Goal: Information Seeking & Learning: Find specific fact

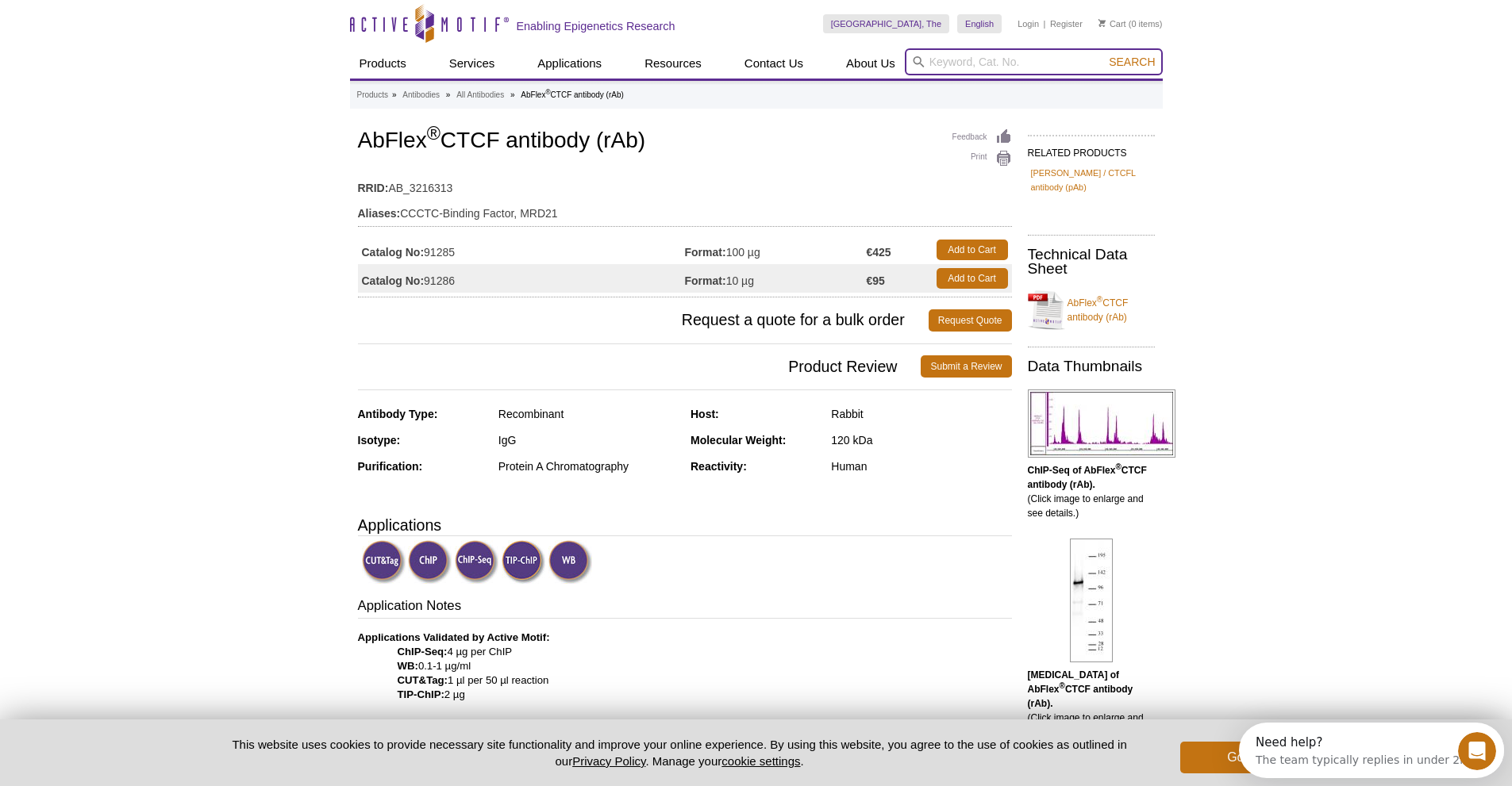
click at [1014, 57] on input "search" at bounding box center [1033, 61] width 258 height 27
type input "61311"
click at [1104, 55] on button "Search" at bounding box center [1132, 61] width 56 height 14
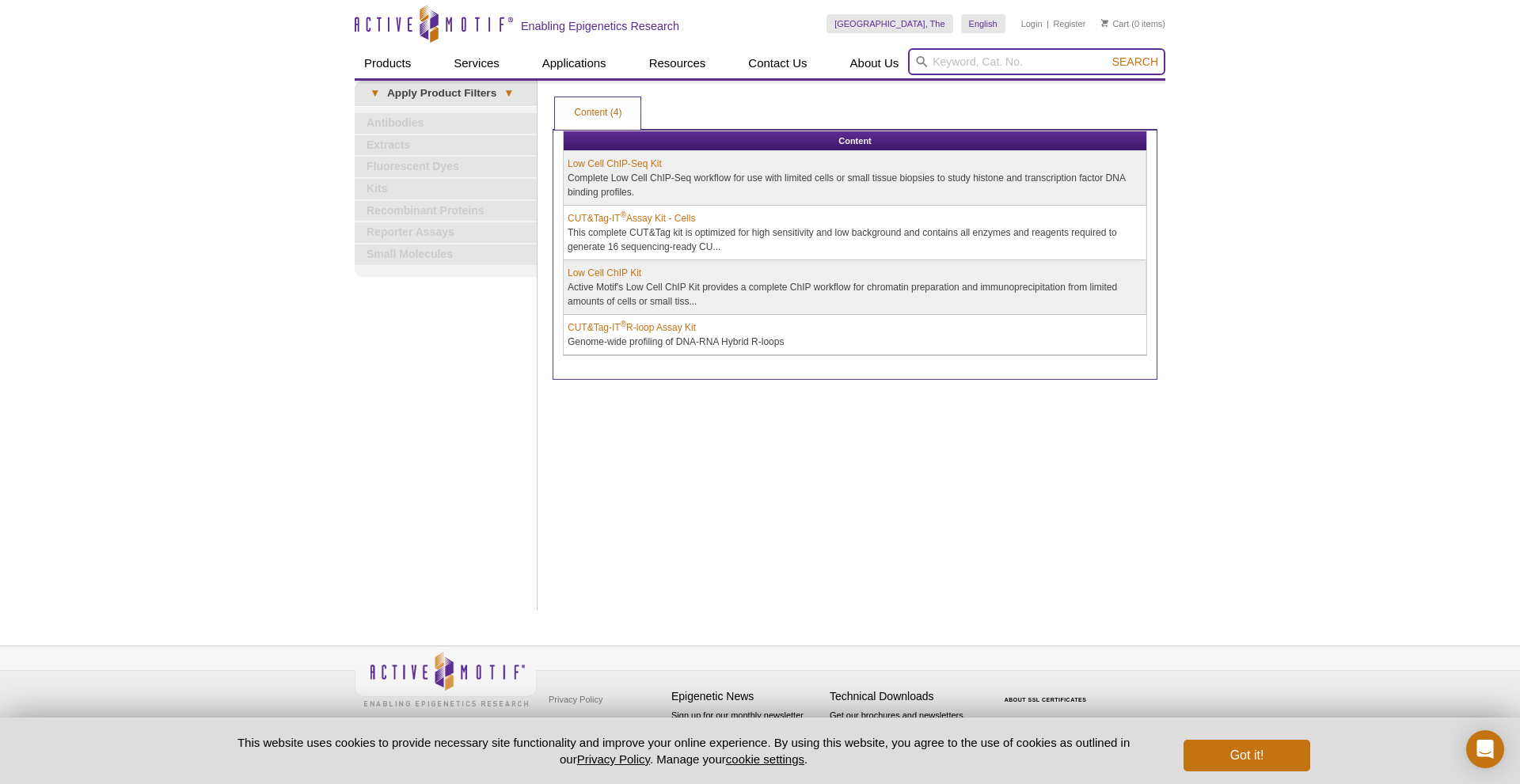
click at [935, 54] on input "search" at bounding box center [1036, 61] width 258 height 27
type input "ctcf"
click at [1108, 55] on button "Search" at bounding box center [1135, 61] width 56 height 14
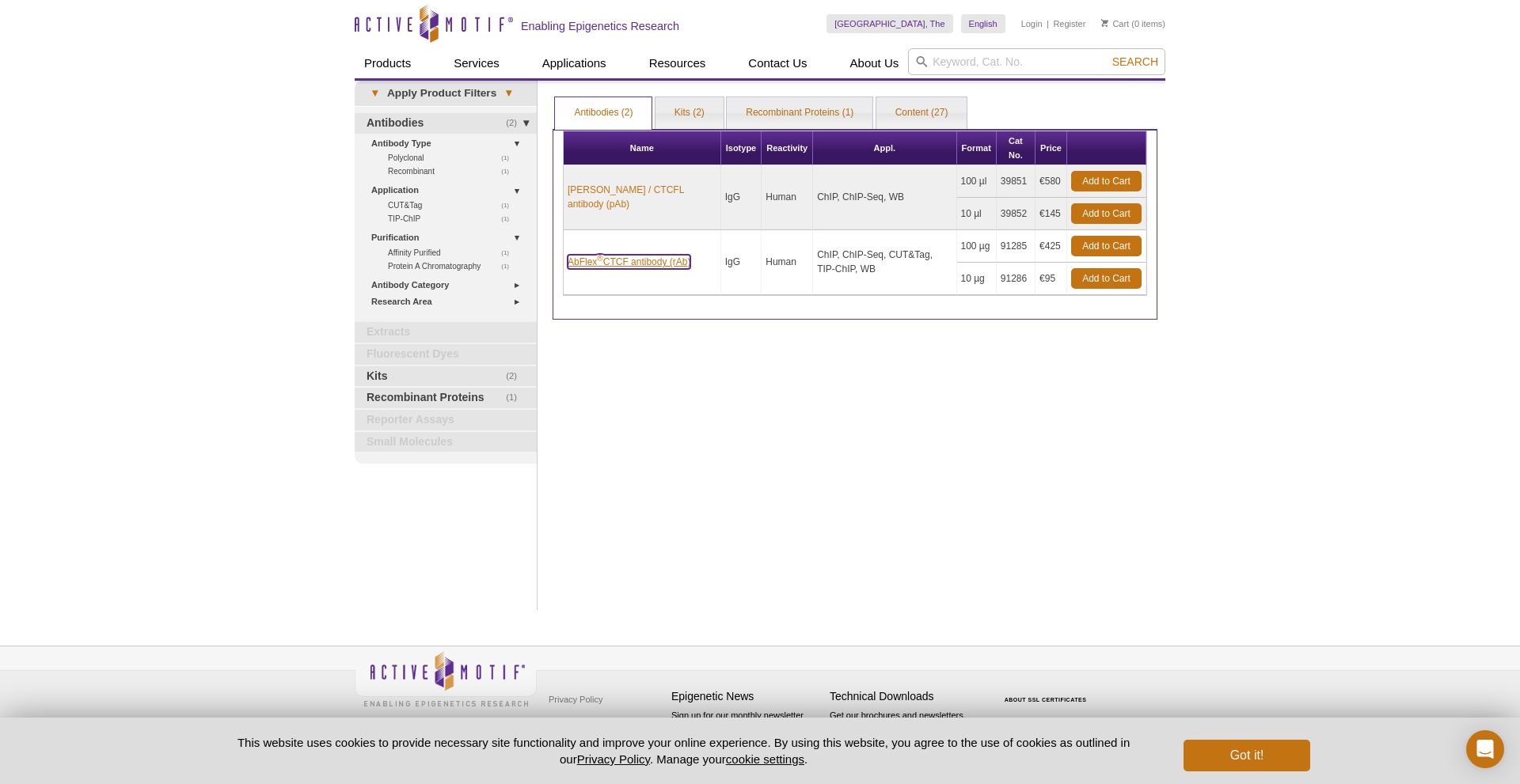
click at [630, 258] on link "AbFlex ® CTCF antibody (rAb)" at bounding box center [629, 261] width 123 height 14
click at [614, 257] on link "AbFlex ® CTCF antibody (rAb)" at bounding box center [629, 261] width 123 height 14
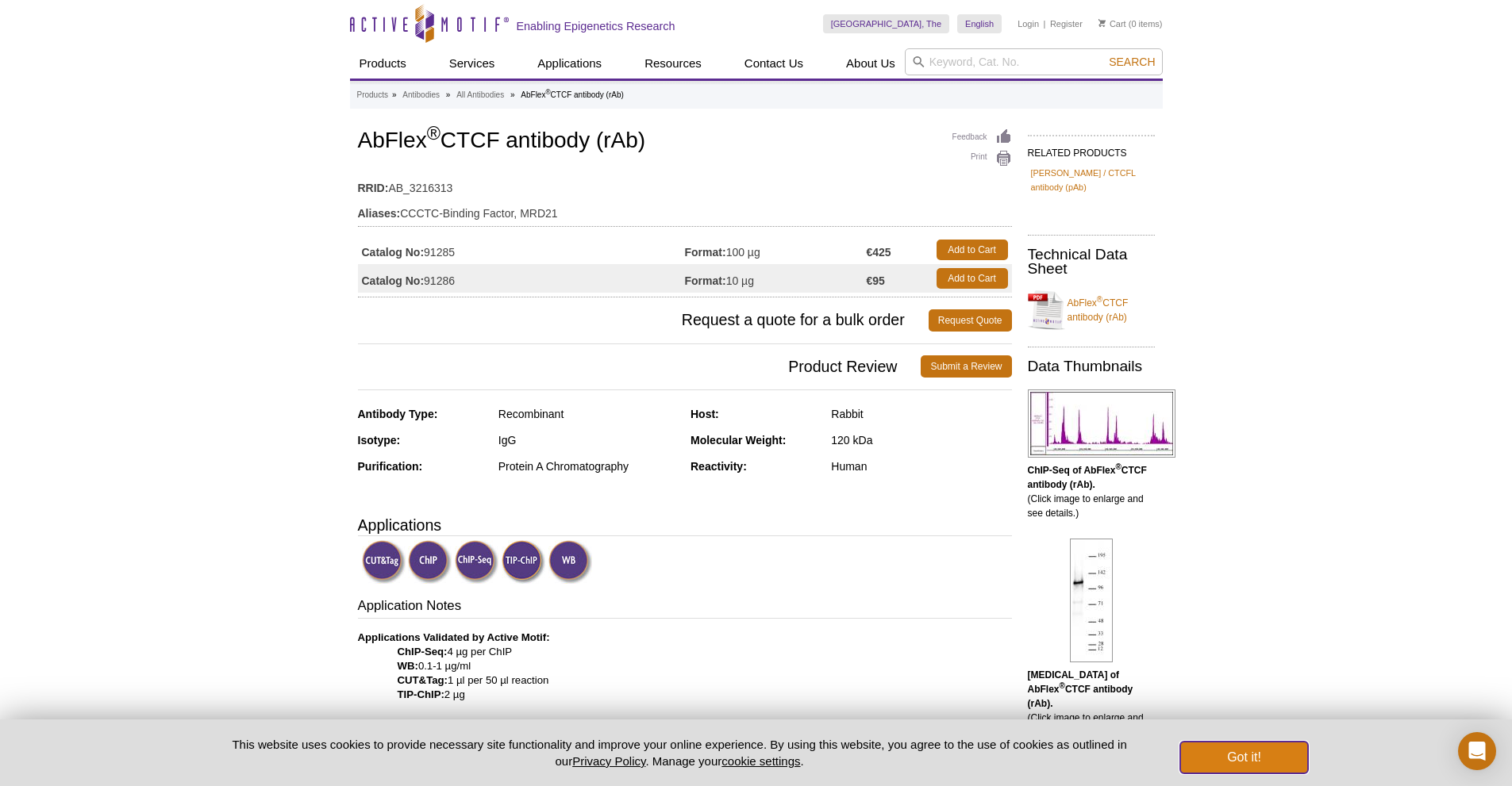
click at [1229, 761] on button "Got it!" at bounding box center [1243, 758] width 127 height 32
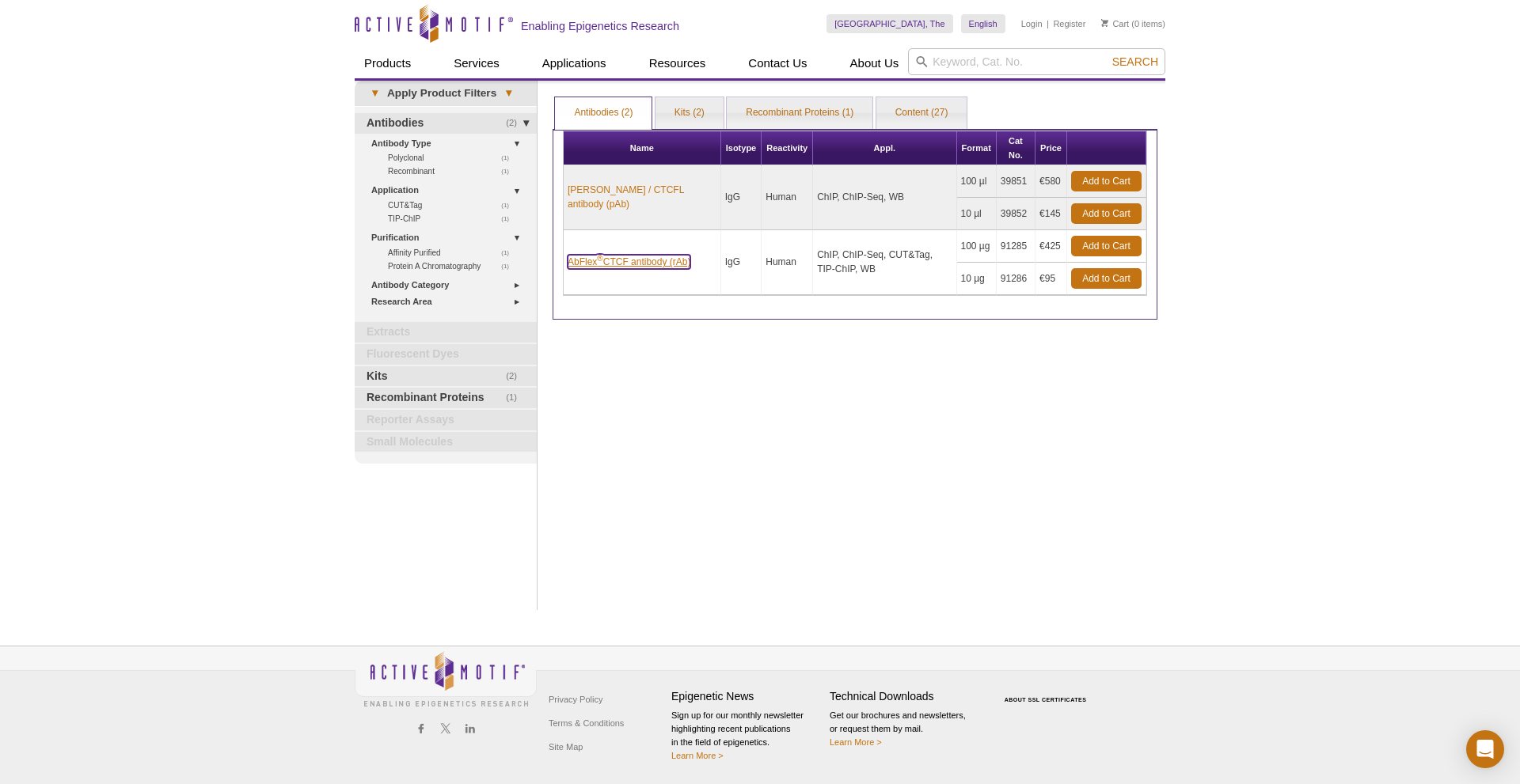
click at [570, 269] on link "AbFlex ® CTCF antibody (rAb)" at bounding box center [629, 261] width 123 height 14
click at [597, 256] on sup "®" at bounding box center [600, 258] width 6 height 8
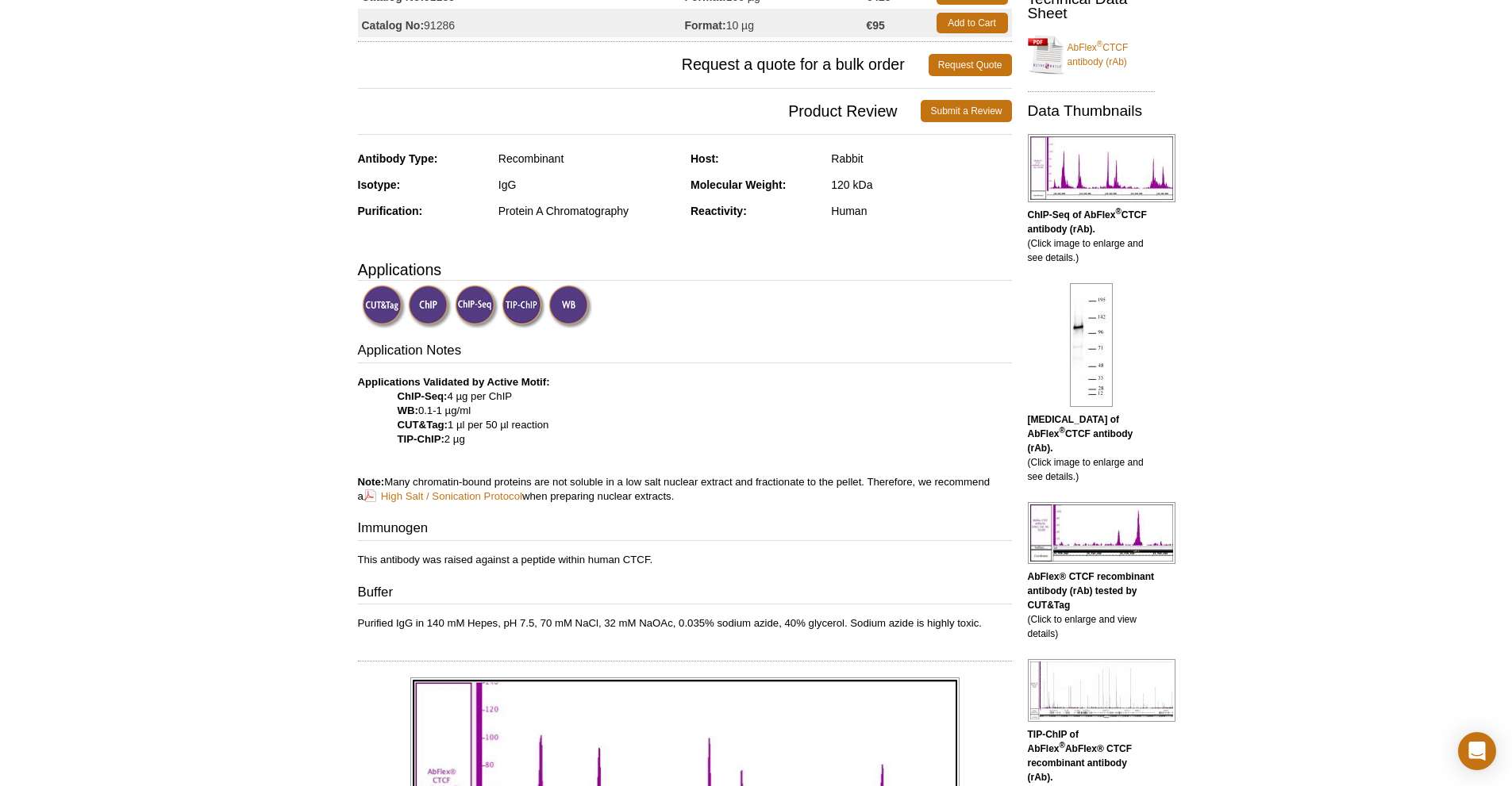
scroll to position [257, 0]
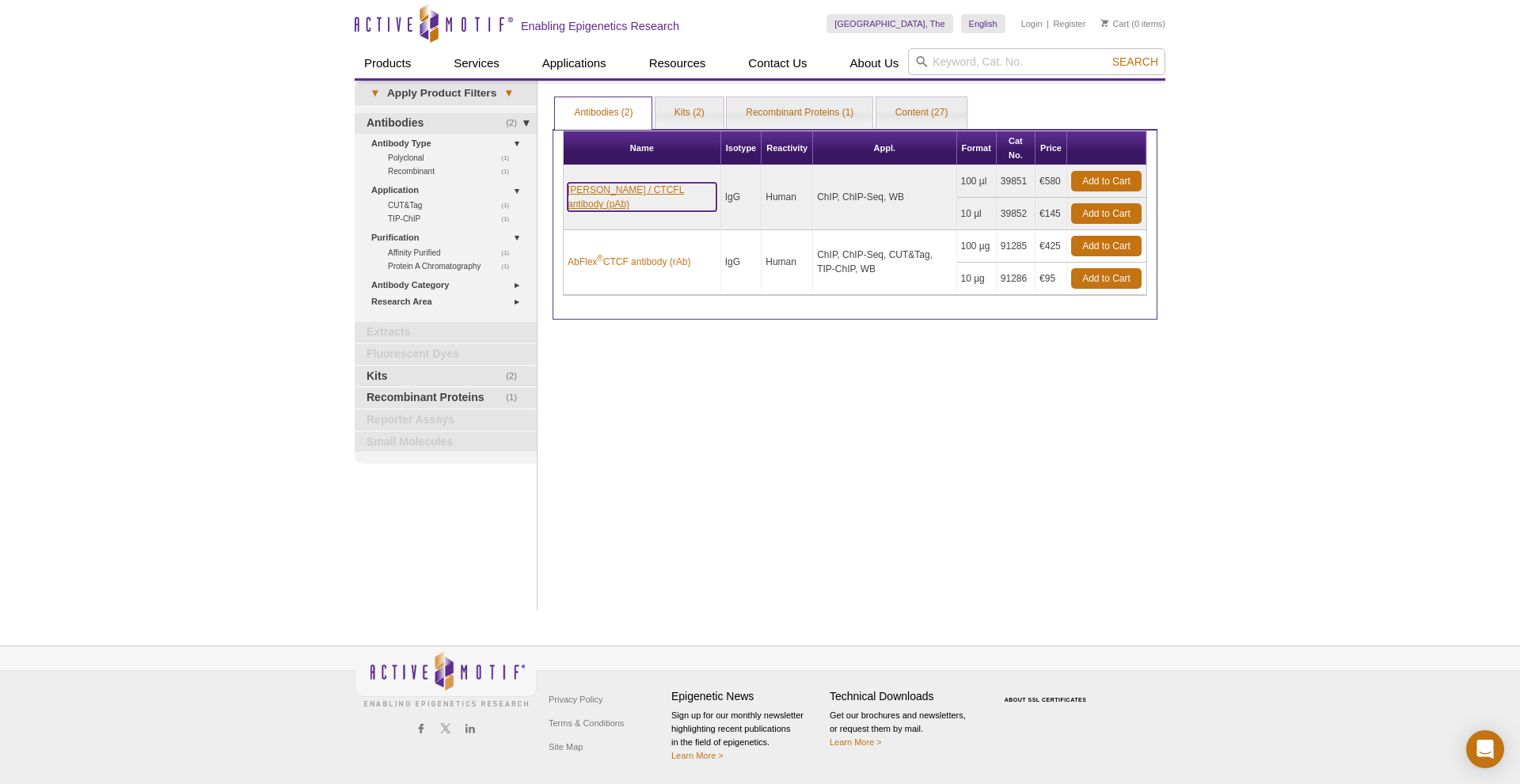
click at [625, 190] on link "[PERSON_NAME] / CTCFL antibody (pAb)" at bounding box center [643, 197] width 149 height 28
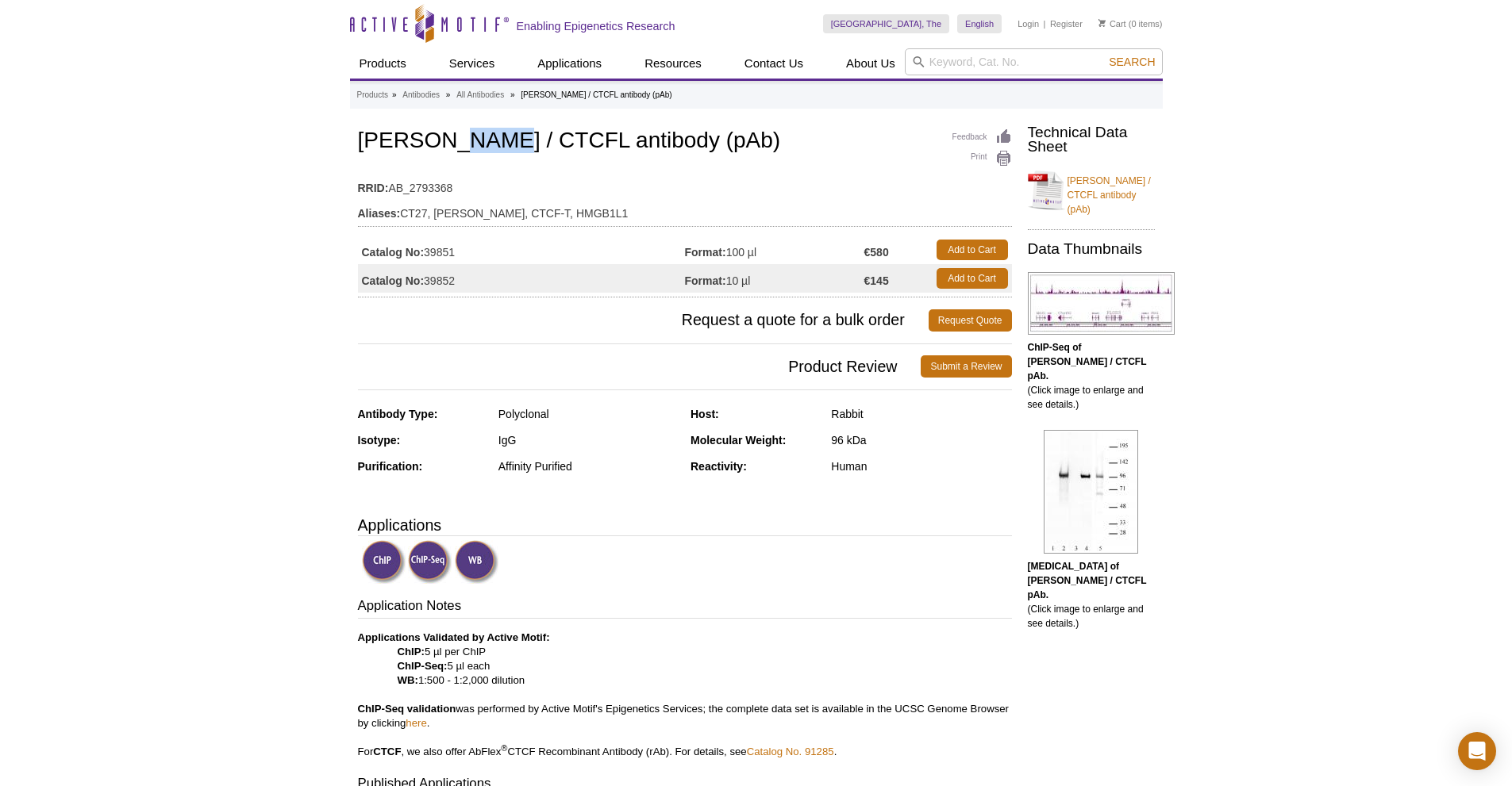
drag, startPoint x: 430, startPoint y: 135, endPoint x: 481, endPoint y: 143, distance: 51.6
click at [481, 143] on h1 "[PERSON_NAME] / CTCFL antibody (pAb)" at bounding box center [684, 142] width 654 height 27
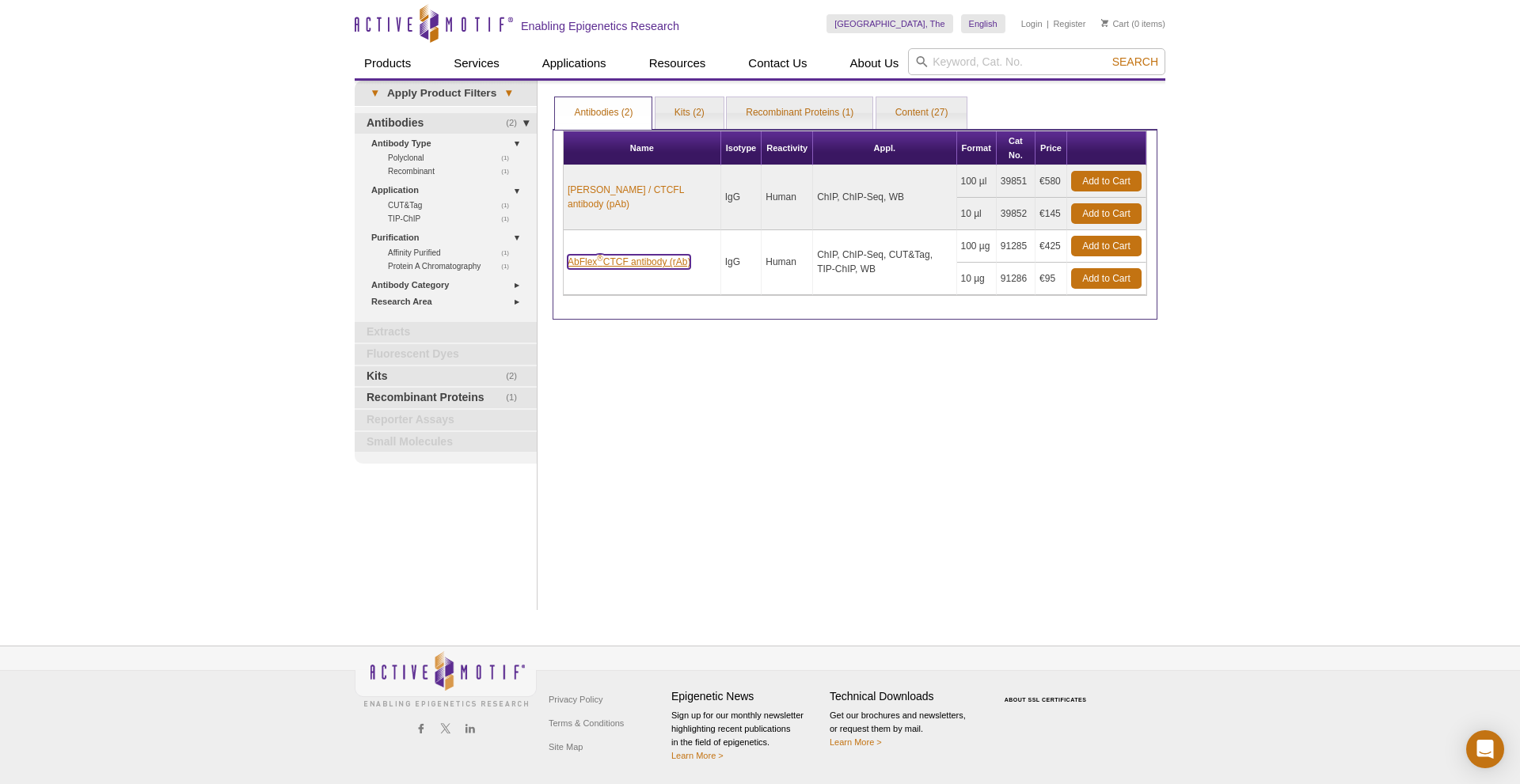
click at [625, 258] on link "AbFlex ® CTCF antibody (rAb)" at bounding box center [629, 261] width 123 height 14
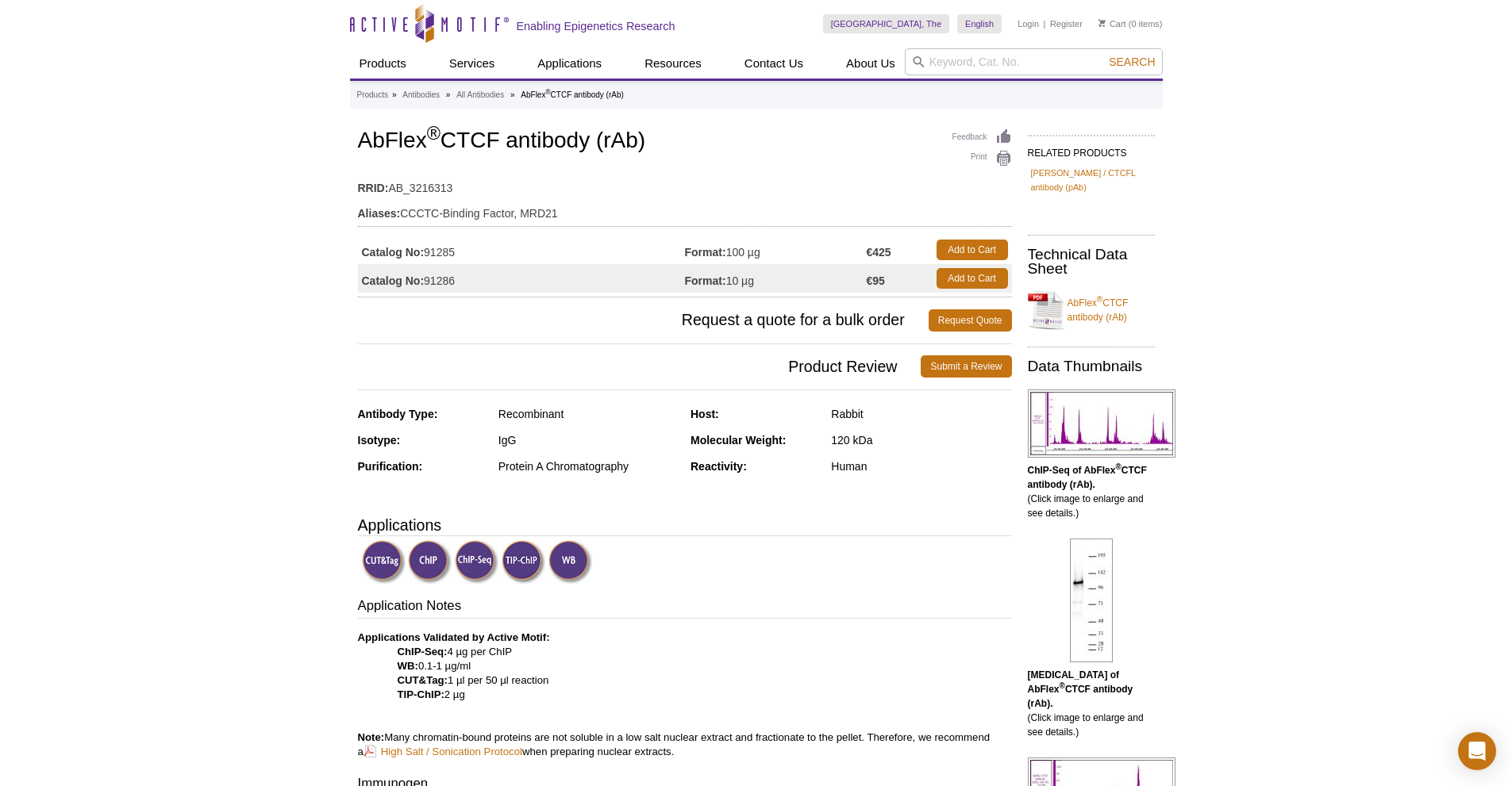
drag, startPoint x: 454, startPoint y: 253, endPoint x: 427, endPoint y: 249, distance: 27.3
click at [427, 249] on td "Catalog No: 91285" at bounding box center [521, 250] width 327 height 28
drag, startPoint x: 460, startPoint y: 253, endPoint x: 430, endPoint y: 253, distance: 30.0
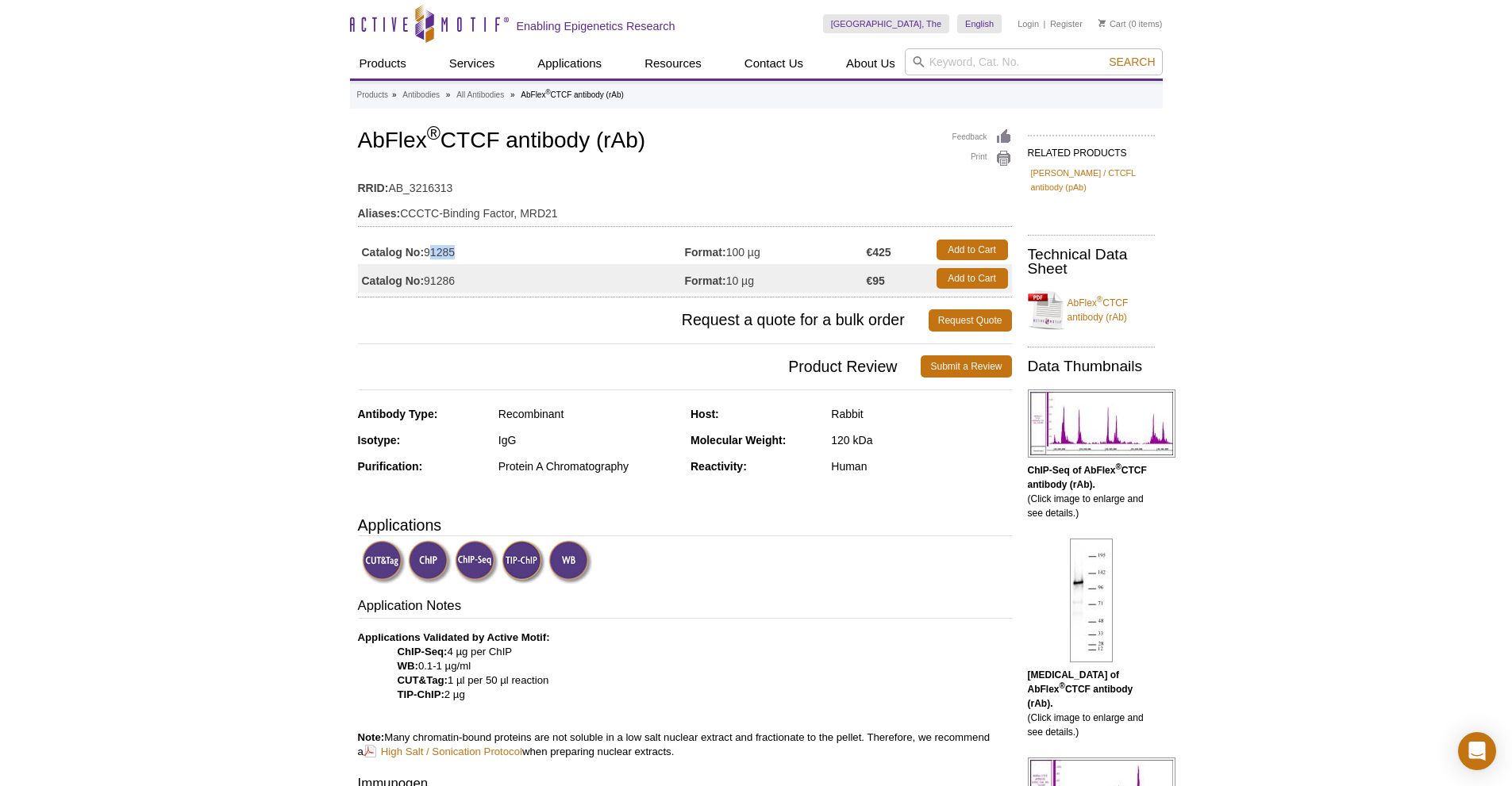
click at [430, 253] on td "Catalog No: 91285" at bounding box center [521, 250] width 327 height 28
copy td "91285"
